Goal: Transaction & Acquisition: Purchase product/service

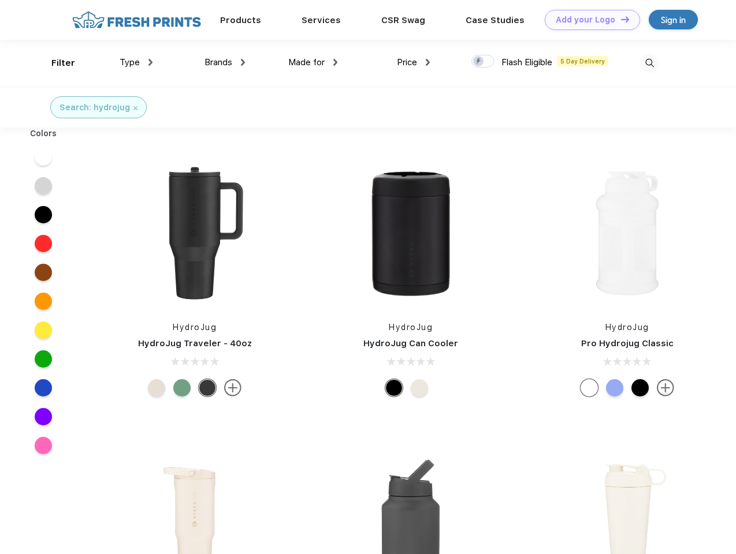
click at [588, 20] on link "Add your Logo Design Tool" at bounding box center [592, 20] width 95 height 20
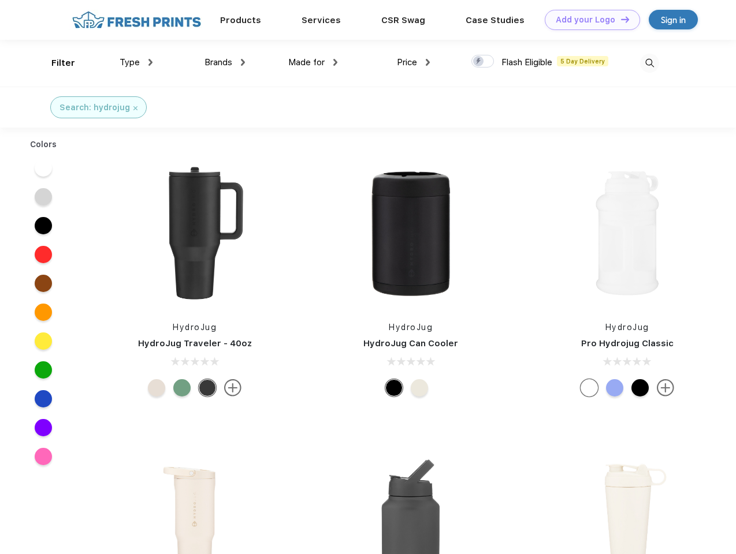
click at [0, 0] on div "Design Tool" at bounding box center [0, 0] width 0 height 0
click at [620, 19] on link "Add your Logo Design Tool" at bounding box center [592, 20] width 95 height 20
click at [55, 63] on div "Filter" at bounding box center [63, 63] width 24 height 13
click at [136, 62] on span "Type" at bounding box center [130, 62] width 20 height 10
click at [225, 62] on span "Brands" at bounding box center [218, 62] width 28 height 10
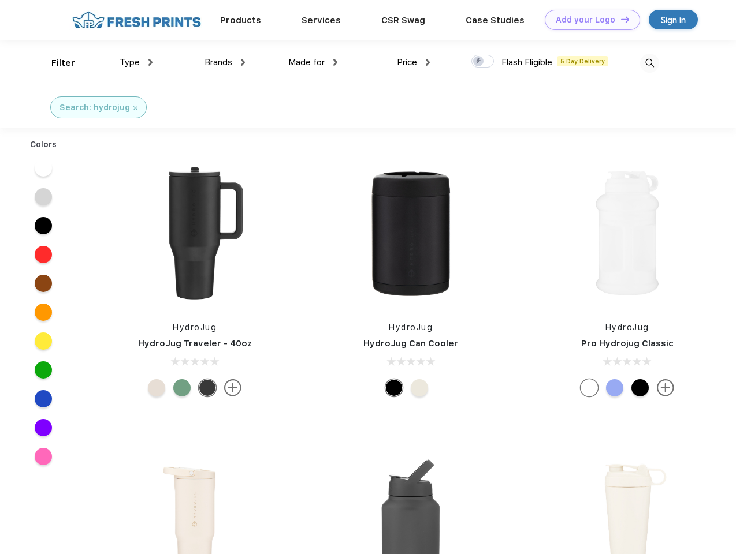
click at [313, 62] on span "Made for" at bounding box center [306, 62] width 36 height 10
click at [413, 62] on span "Price" at bounding box center [407, 62] width 20 height 10
click at [483, 62] on div at bounding box center [482, 61] width 23 height 13
click at [479, 62] on input "checkbox" at bounding box center [475, 58] width 8 height 8
click at [649, 63] on img at bounding box center [649, 63] width 19 height 19
